Goal: Task Accomplishment & Management: Manage account settings

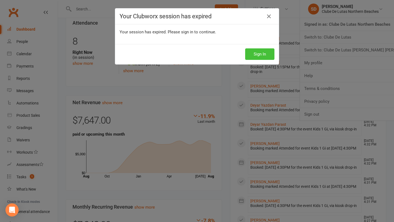
click at [257, 57] on button "Sign In" at bounding box center [259, 53] width 29 height 11
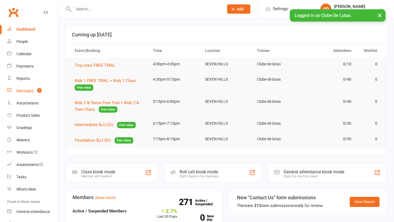
click at [25, 91] on div "Messages" at bounding box center [24, 91] width 17 height 4
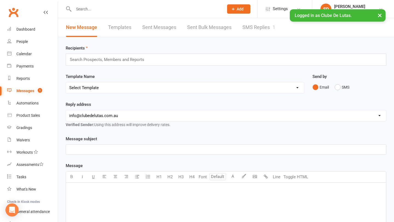
click at [254, 27] on link "SMS Replies 1" at bounding box center [258, 27] width 33 height 19
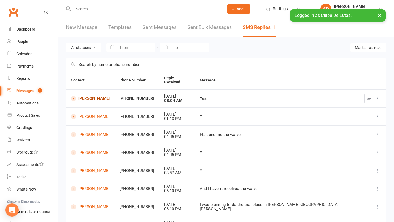
click at [91, 96] on link "Toby Nezaer" at bounding box center [90, 98] width 39 height 5
click at [379, 17] on button "×" at bounding box center [379, 15] width 10 height 12
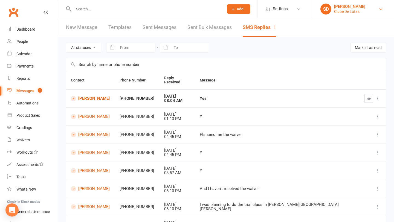
click at [384, 9] on link "SD Siobhan Duffy Clube De Lutas" at bounding box center [352, 9] width 65 height 11
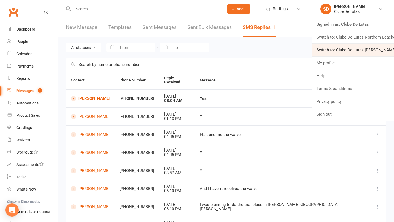
click at [354, 51] on link "Switch to: Clube De Lutas [PERSON_NAME] [PERSON_NAME]" at bounding box center [353, 50] width 82 height 13
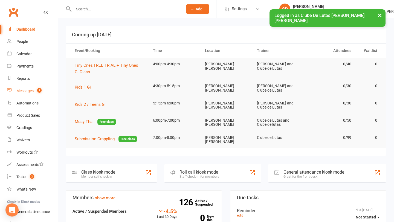
click at [31, 89] on div "Messages" at bounding box center [24, 91] width 17 height 4
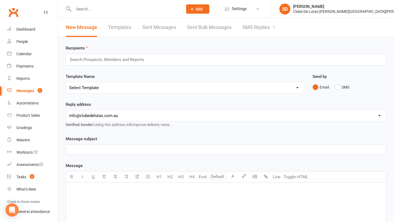
click at [267, 29] on link "SMS Replies 1" at bounding box center [258, 27] width 33 height 19
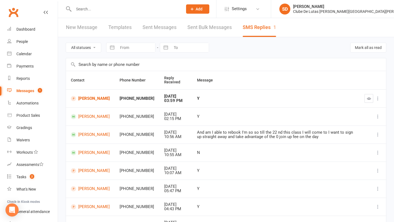
click at [371, 103] on td at bounding box center [372, 98] width 27 height 18
click at [371, 100] on button "button" at bounding box center [368, 98] width 9 height 9
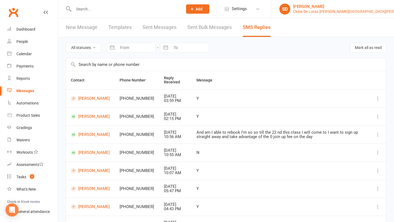
click at [374, 7] on div "[PERSON_NAME]" at bounding box center [354, 6] width 122 height 5
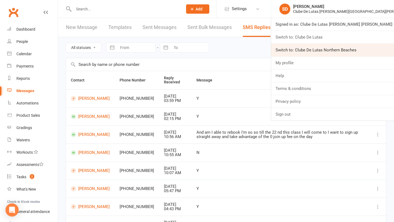
click at [352, 55] on link "Switch to: Clube De Lutas Northern Beaches" at bounding box center [332, 50] width 123 height 13
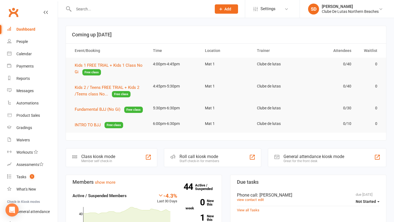
click at [94, 10] on input "text" at bounding box center [140, 9] width 136 height 8
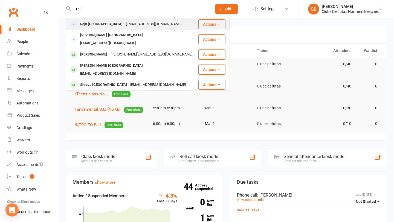
type input "raju"
click at [90, 25] on div "Raju Nepal" at bounding box center [101, 24] width 46 height 8
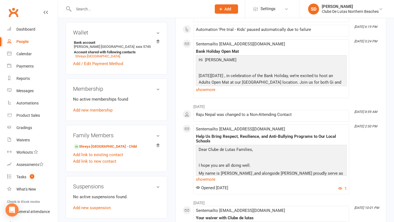
scroll to position [155, 0]
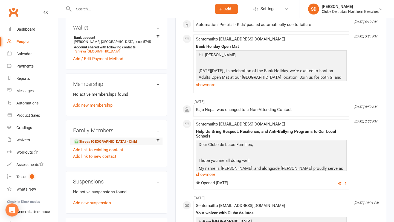
click at [88, 145] on link "Shreya Nepal - Child" at bounding box center [105, 142] width 63 height 6
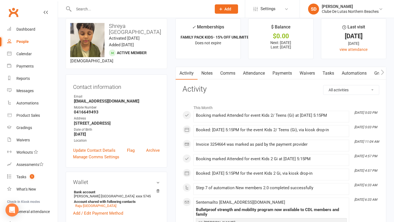
scroll to position [8, 0]
click at [287, 71] on link "Payments" at bounding box center [281, 73] width 27 height 13
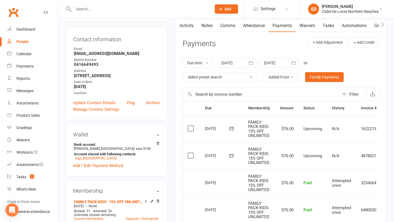
scroll to position [41, 0]
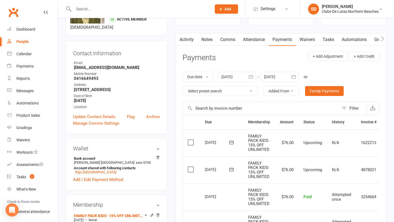
click at [251, 74] on icon "button" at bounding box center [250, 76] width 5 height 5
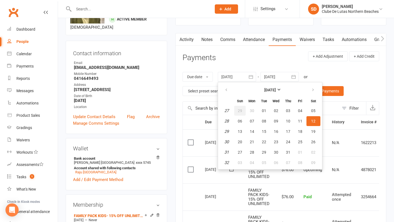
click at [242, 107] on button "29" at bounding box center [239, 111] width 11 height 10
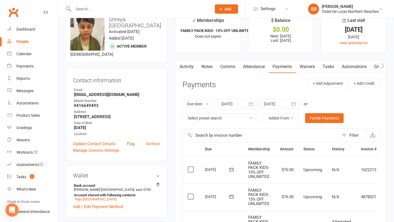
scroll to position [3, 0]
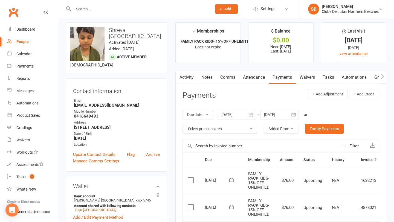
click at [238, 116] on div at bounding box center [237, 115] width 38 height 10
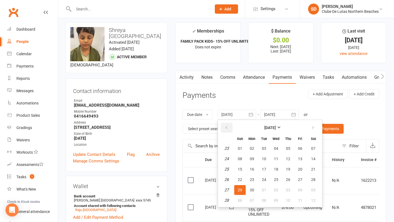
click at [226, 125] on icon "button" at bounding box center [226, 127] width 4 height 4
click at [264, 147] on span "29" at bounding box center [264, 148] width 4 height 4
type input "29 Apr 2025"
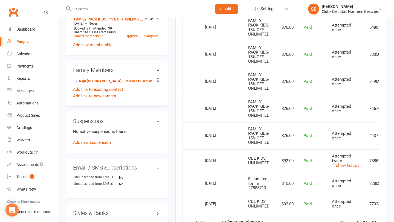
scroll to position [231, 0]
